Goal: Check status: Check status

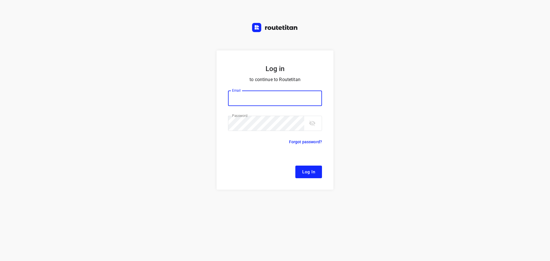
type input "[EMAIL_ADDRESS][DOMAIN_NAME]"
click at [300, 173] on button "Log In" at bounding box center [309, 172] width 27 height 13
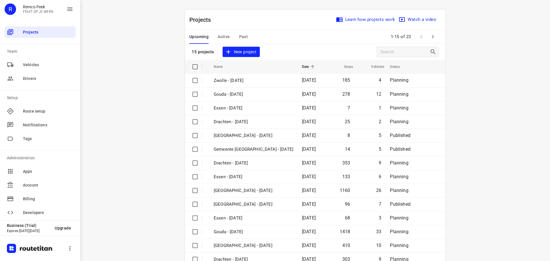
click at [214, 39] on div "Upcoming Active Past" at bounding box center [224, 37] width 68 height 14
click at [218, 38] on span "Active" at bounding box center [224, 36] width 12 height 7
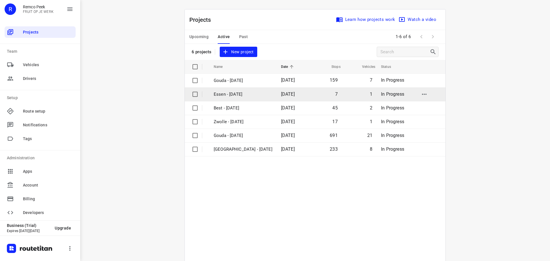
click at [229, 95] on p "Essen - [DATE]" at bounding box center [243, 94] width 59 height 7
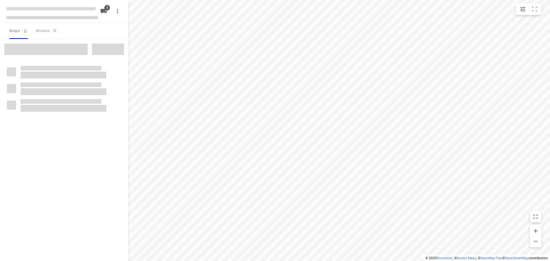
checkbox input "true"
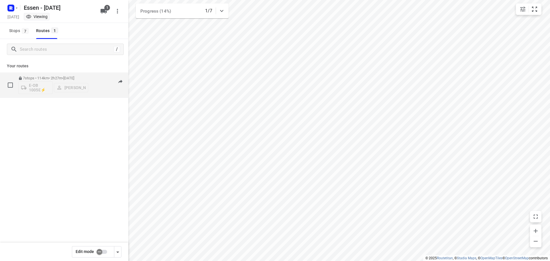
click at [77, 79] on p "7 stops • 114km • 2h27m • [DATE]" at bounding box center [53, 78] width 70 height 4
